Goal: Task Accomplishment & Management: Manage account settings

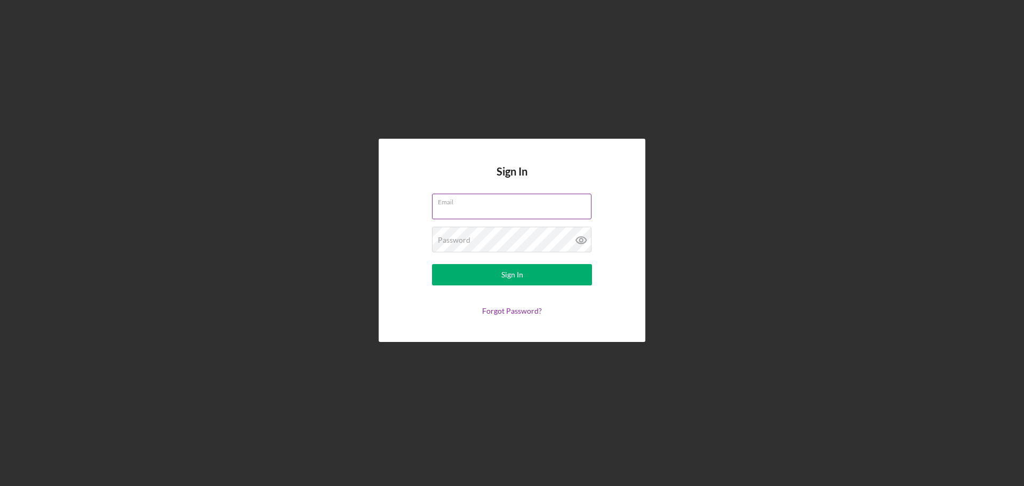
click at [480, 213] on input "Email" at bounding box center [512, 207] width 160 height 26
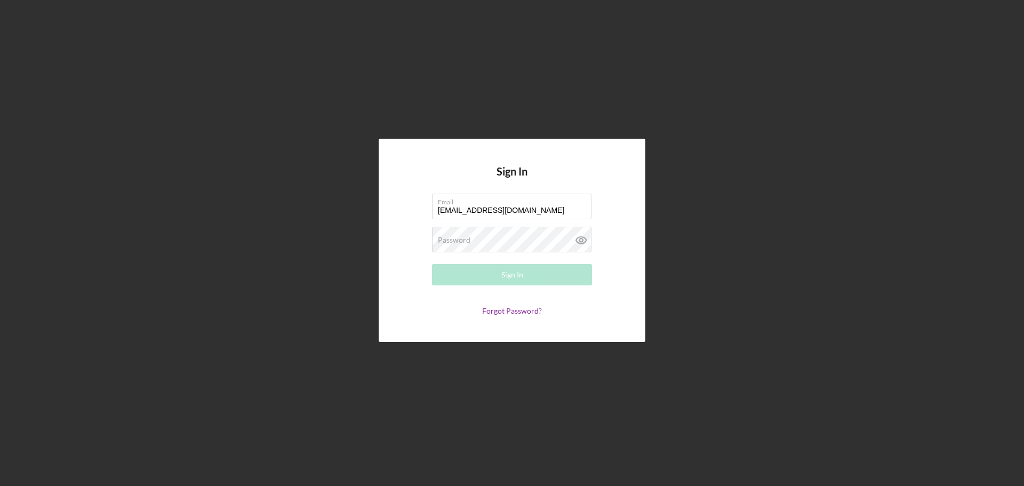
type input "awaarej@hotmail.com"
click at [465, 234] on div "Password Required" at bounding box center [512, 240] width 160 height 27
click at [462, 268] on button "Sign In" at bounding box center [512, 274] width 160 height 21
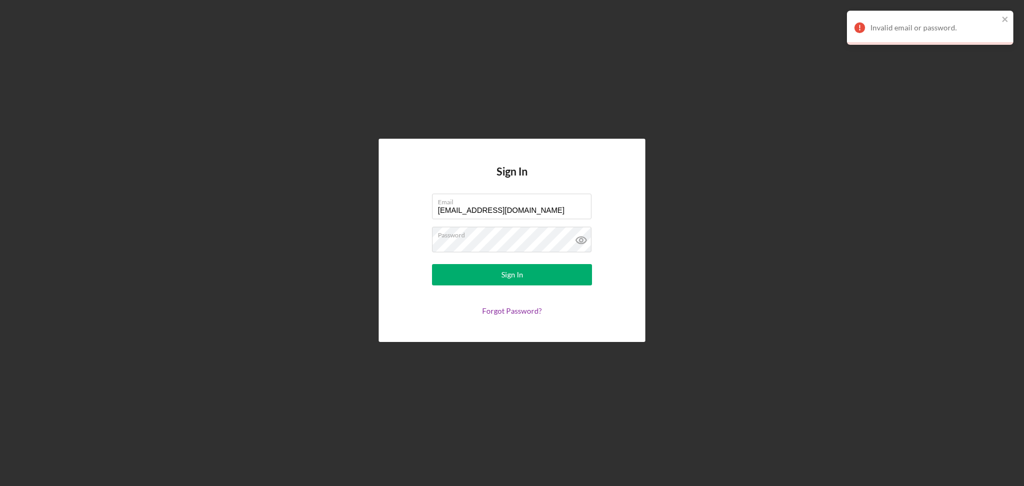
click at [1009, 16] on div "Invalid email or password." at bounding box center [930, 28] width 166 height 34
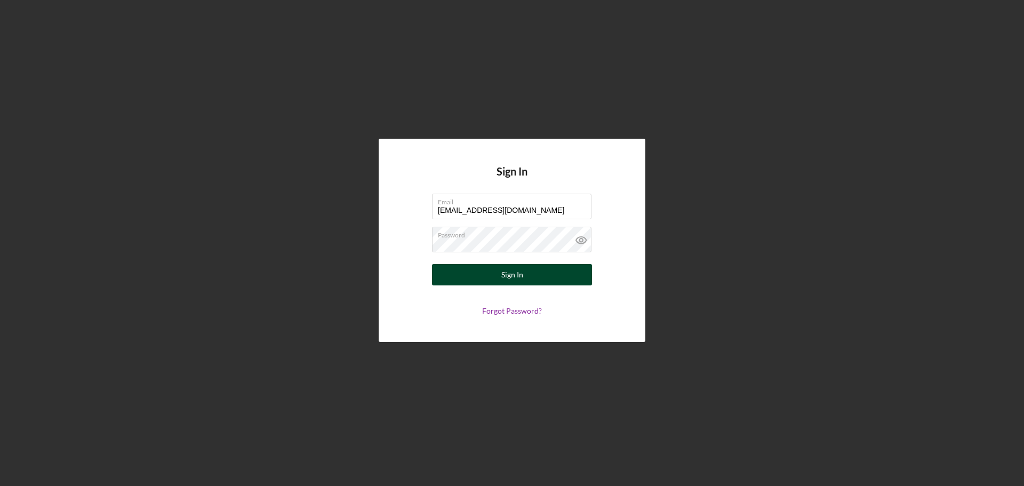
click at [484, 272] on button "Sign In" at bounding box center [512, 274] width 160 height 21
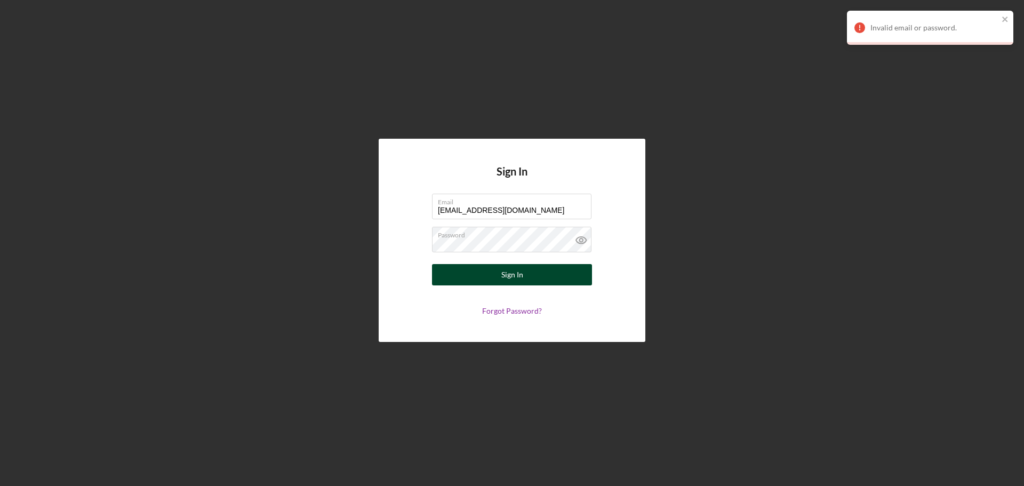
click at [482, 271] on button "Sign In" at bounding box center [512, 274] width 160 height 21
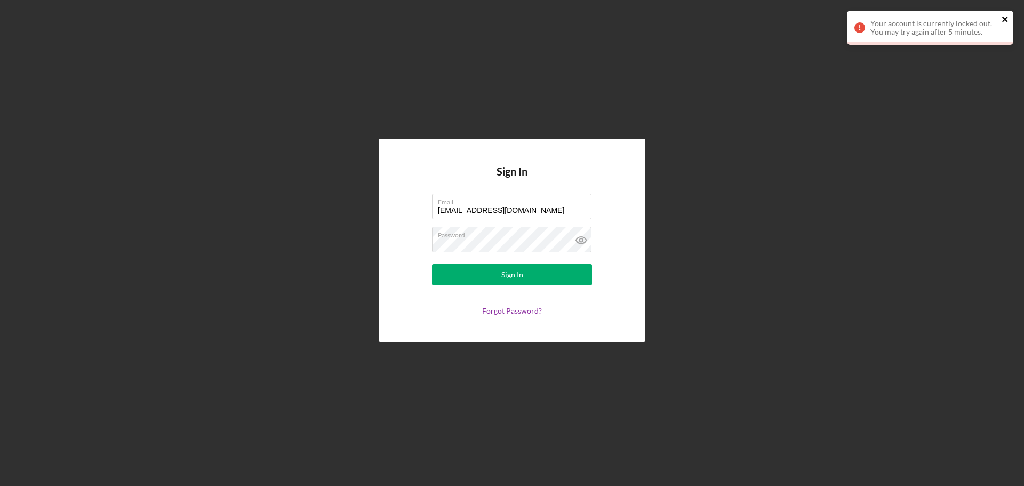
click at [1009, 21] on icon "close" at bounding box center [1005, 19] width 7 height 9
